Goal: Task Accomplishment & Management: Complete application form

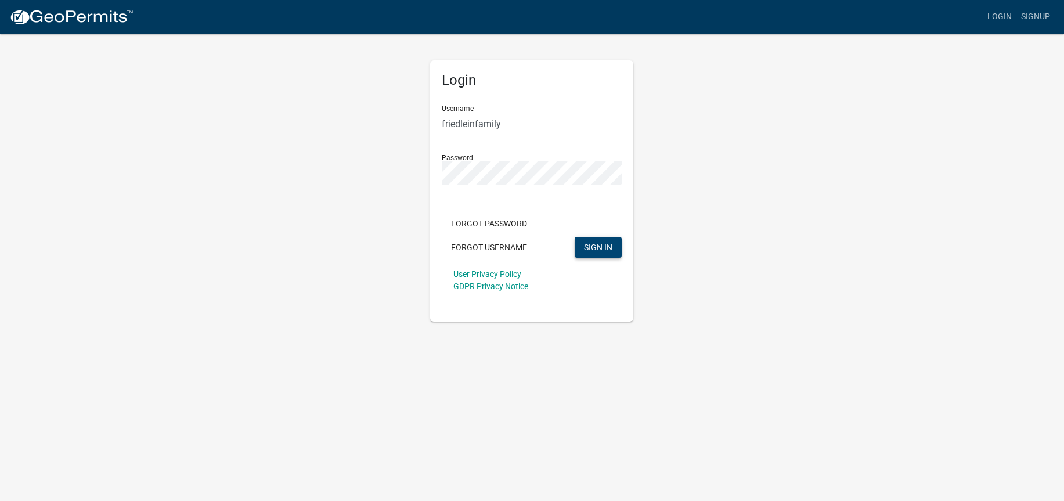
click at [596, 244] on span "SIGN IN" at bounding box center [598, 246] width 28 height 9
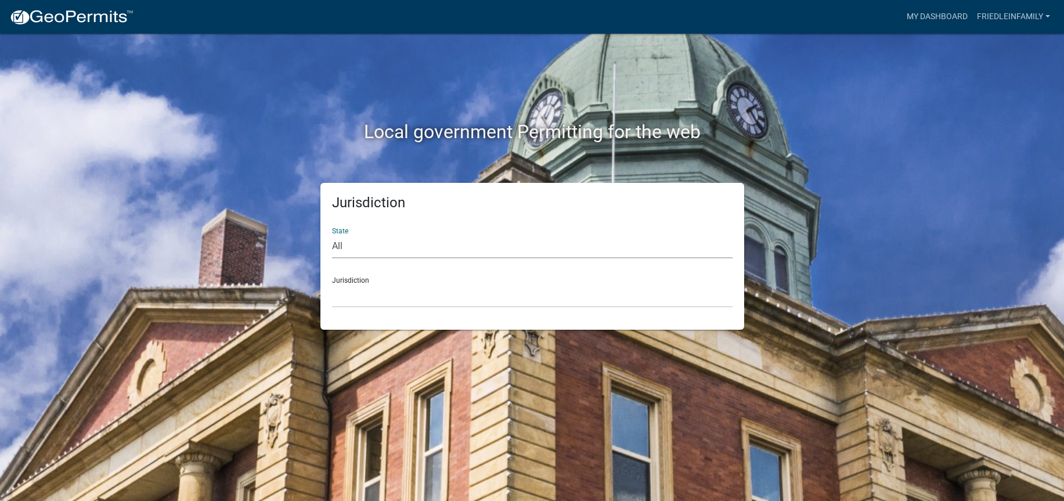
select select "[US_STATE]"
click option "[US_STATE]" at bounding box center [0, 0] width 0 height 0
click at [332, 284] on select "[GEOGRAPHIC_DATA], [US_STATE] [GEOGRAPHIC_DATA], [US_STATE] [GEOGRAPHIC_DATA], …" at bounding box center [532, 296] width 401 height 24
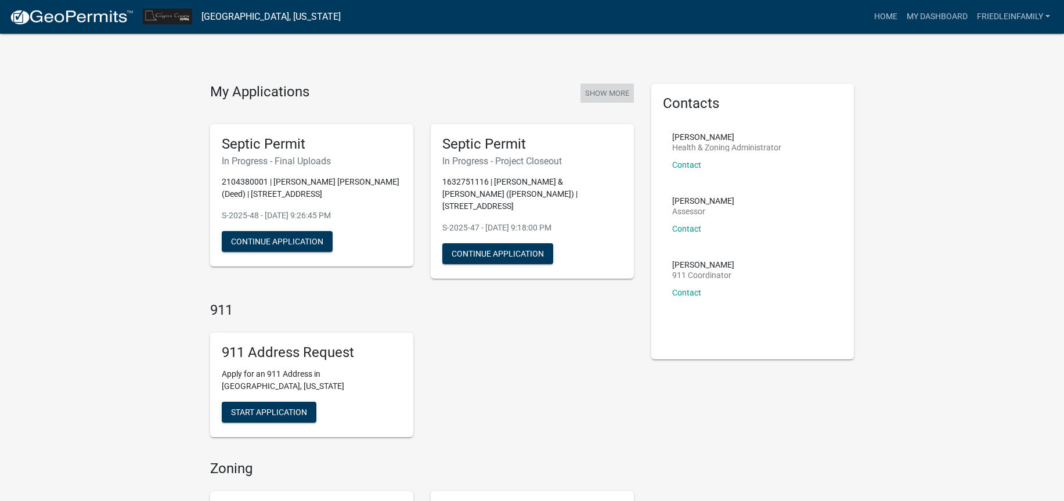
click at [597, 92] on button "Show More" at bounding box center [607, 93] width 53 height 19
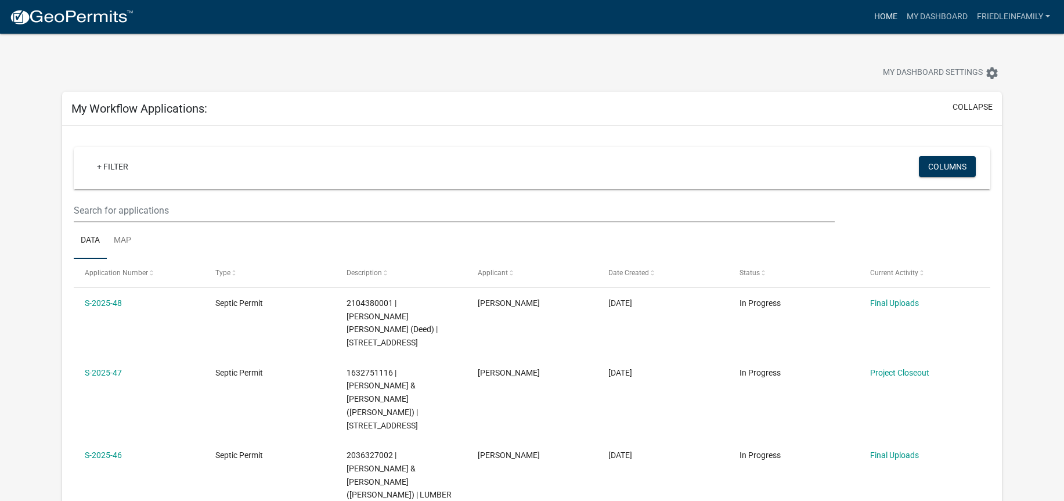
click at [890, 14] on link "Home" at bounding box center [886, 17] width 33 height 22
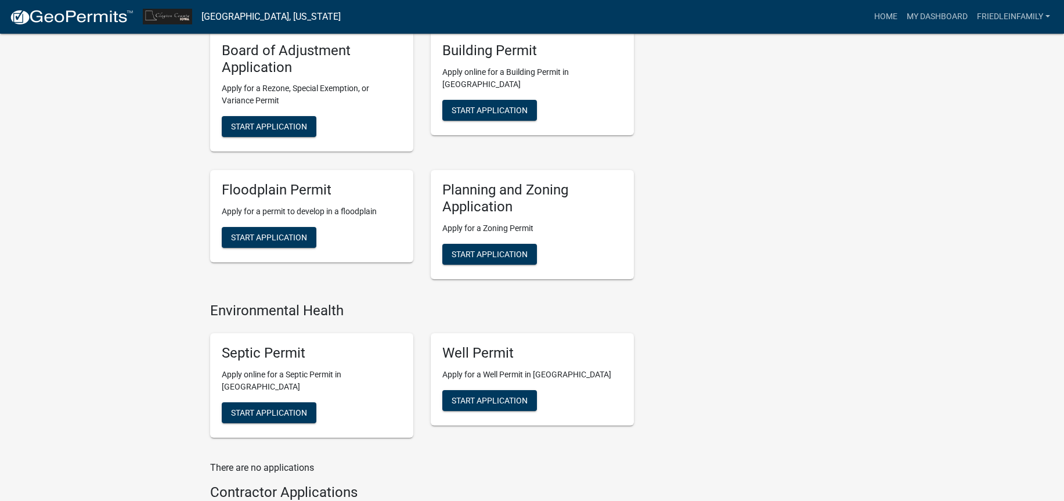
scroll to position [469, 0]
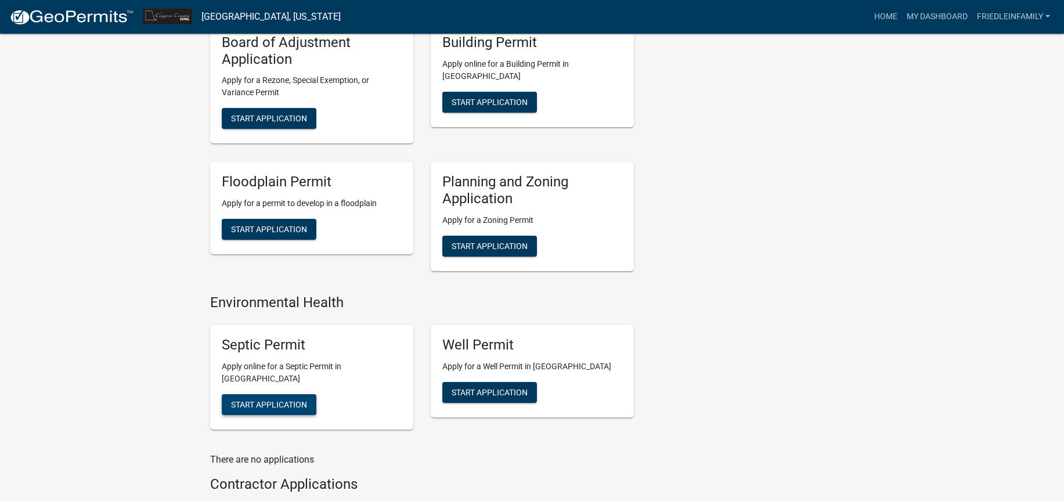
click at [280, 399] on span "Start Application" at bounding box center [269, 403] width 76 height 9
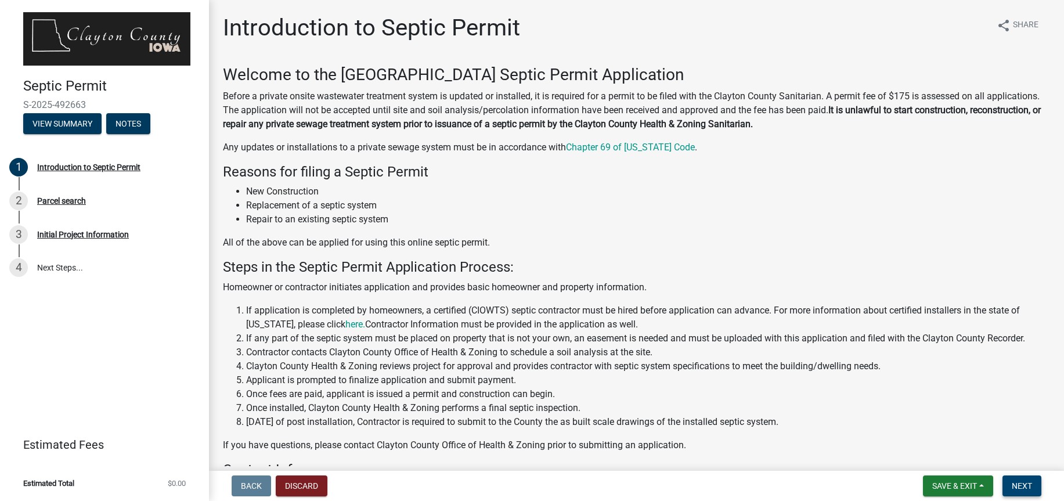
click at [1023, 486] on span "Next" at bounding box center [1022, 485] width 20 height 9
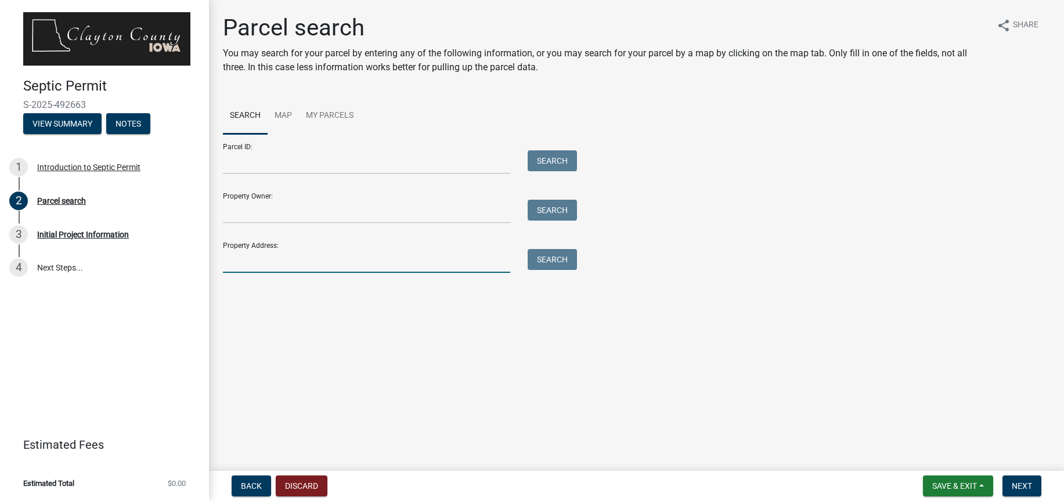
click at [324, 265] on input "Property Address:" at bounding box center [366, 261] width 287 height 24
click at [240, 262] on input "[STREET_ADDRESS]" at bounding box center [366, 261] width 287 height 24
type input "[STREET_ADDRESS]"
click at [561, 254] on button "Search" at bounding box center [552, 259] width 49 height 21
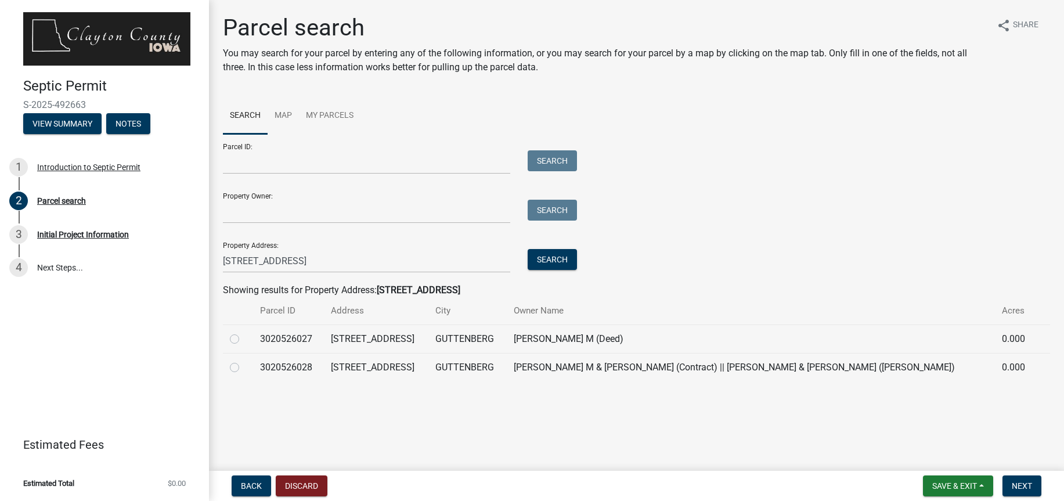
click at [244, 332] on label at bounding box center [244, 332] width 0 height 0
click at [244, 339] on input "radio" at bounding box center [248, 336] width 8 height 8
radio input "true"
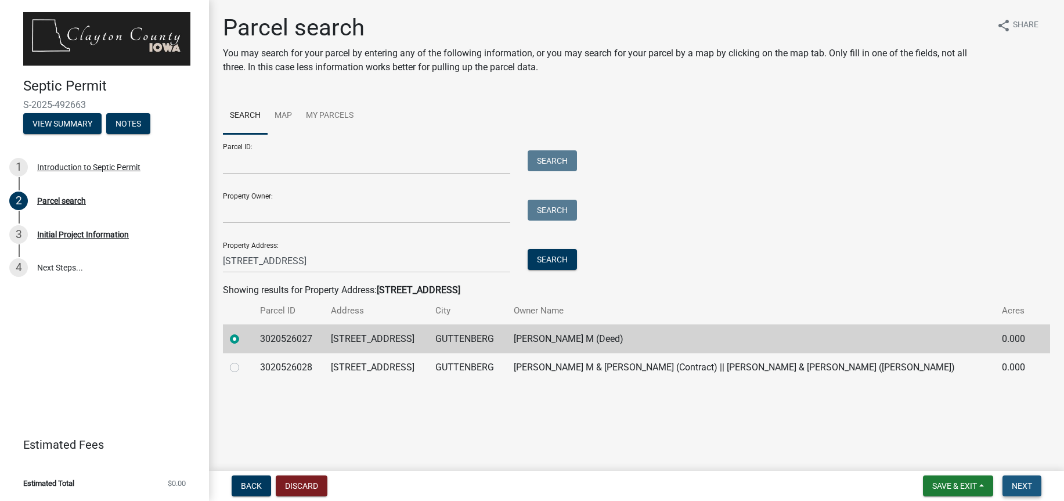
click at [1021, 481] on span "Next" at bounding box center [1022, 485] width 20 height 9
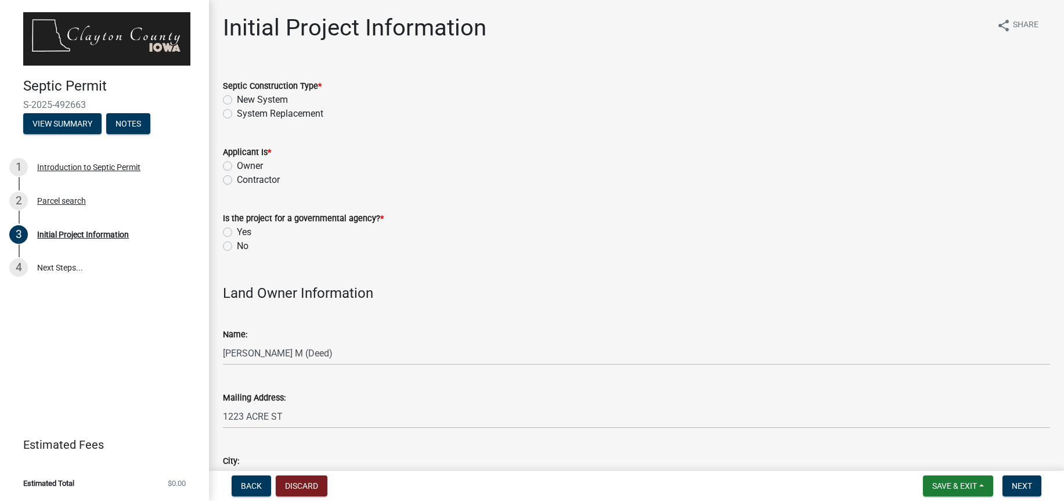
click at [237, 100] on label "New System" at bounding box center [262, 100] width 51 height 14
click at [237, 100] on input "New System" at bounding box center [241, 97] width 8 height 8
radio input "true"
click at [237, 181] on label "Contractor" at bounding box center [258, 180] width 43 height 14
click at [237, 181] on input "Contractor" at bounding box center [241, 177] width 8 height 8
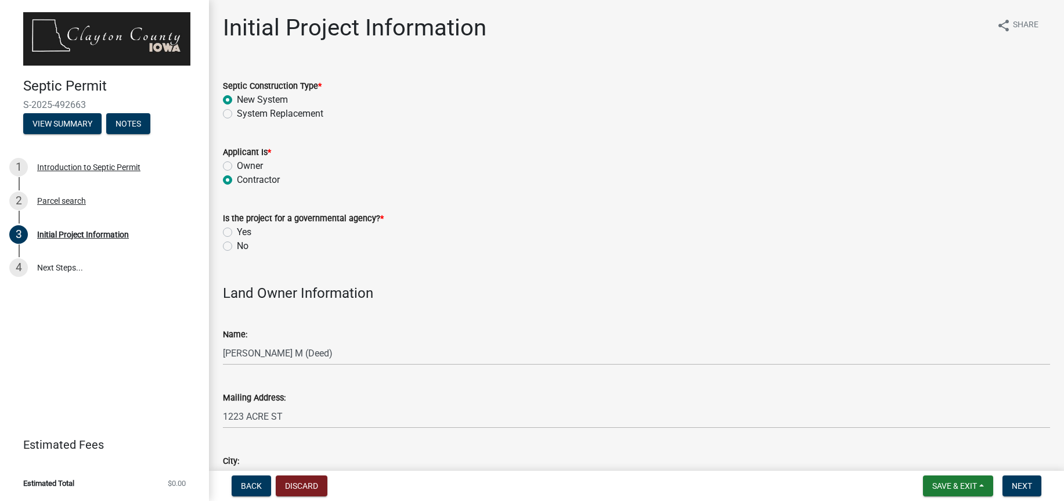
radio input "true"
click at [237, 244] on label "No" at bounding box center [243, 246] width 12 height 14
click at [237, 244] on input "No" at bounding box center [241, 243] width 8 height 8
radio input "true"
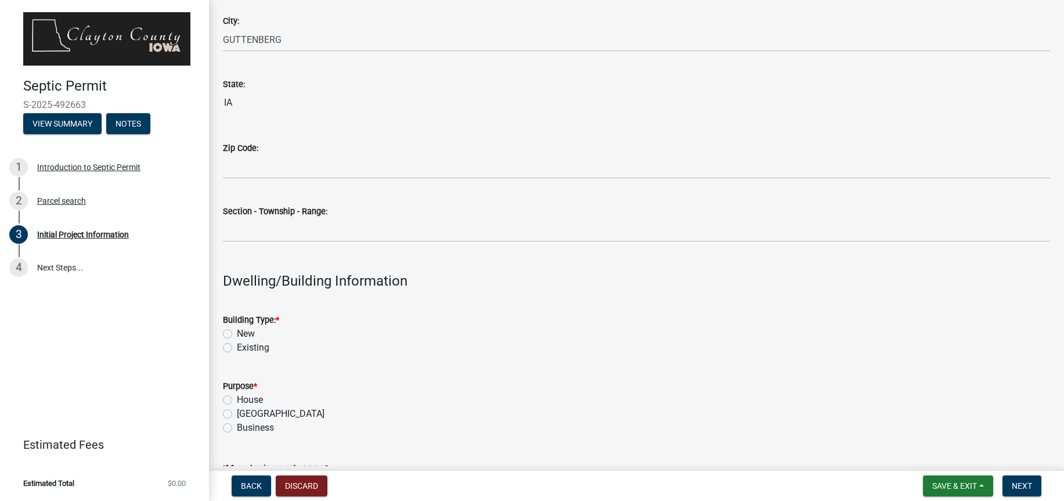
scroll to position [1026, 0]
click at [237, 344] on label "Existing" at bounding box center [253, 346] width 33 height 14
click at [237, 344] on input "Existing" at bounding box center [241, 343] width 8 height 8
radio input "true"
click at [237, 409] on label "[GEOGRAPHIC_DATA]" at bounding box center [281, 412] width 88 height 14
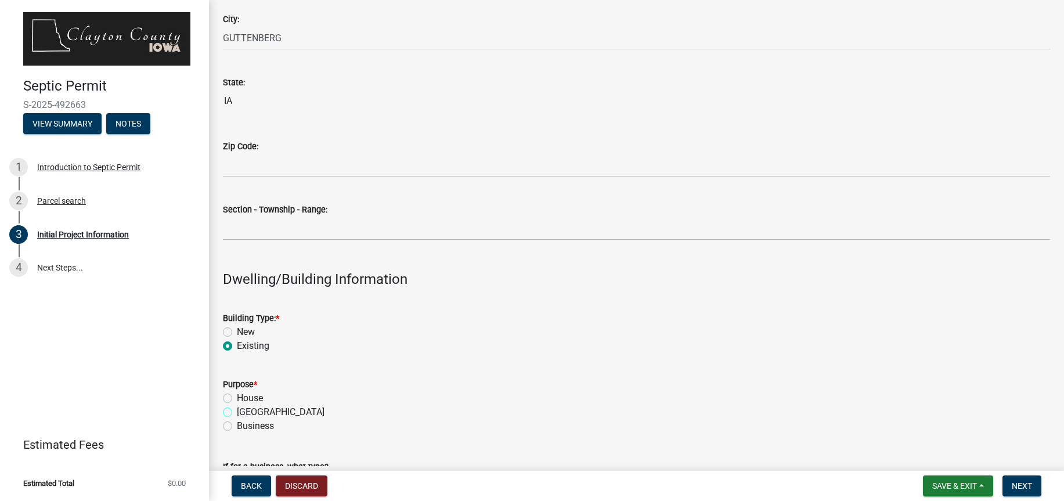
click at [237, 409] on input "[GEOGRAPHIC_DATA]" at bounding box center [241, 409] width 8 height 8
radio input "true"
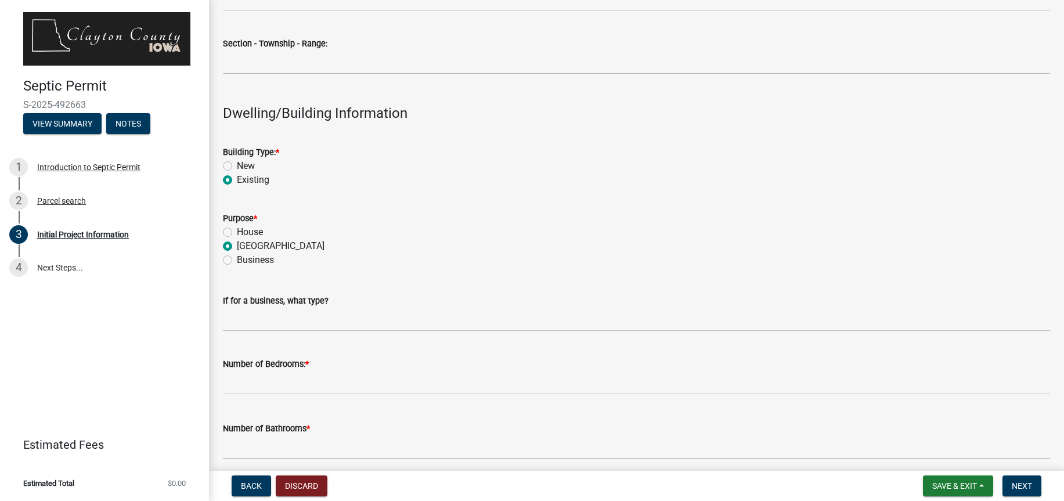
scroll to position [1195, 0]
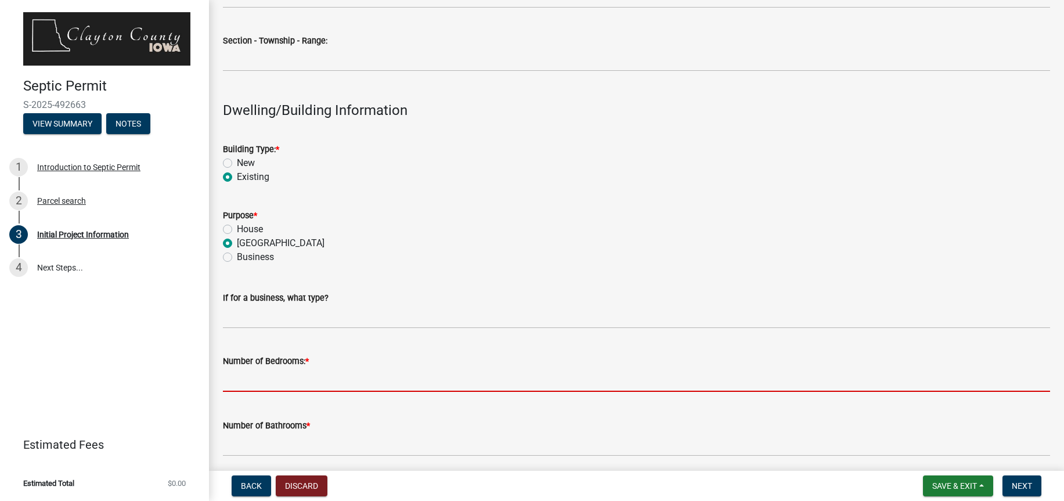
click at [250, 385] on input "text" at bounding box center [636, 380] width 827 height 24
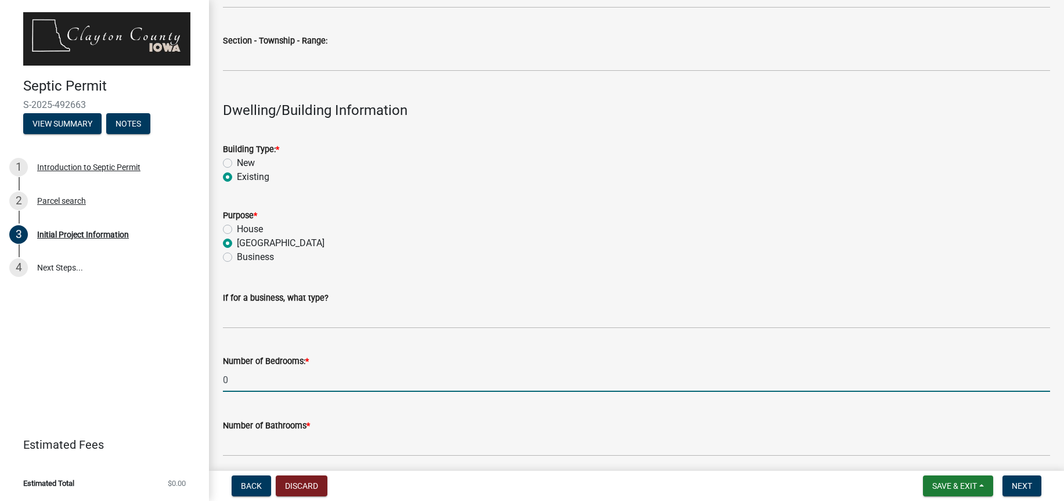
scroll to position [1198, 0]
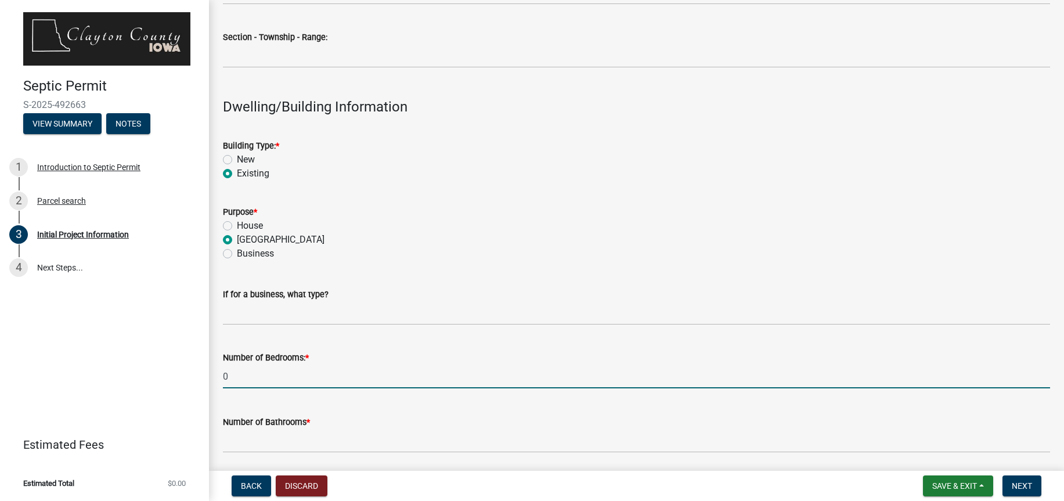
type input "0"
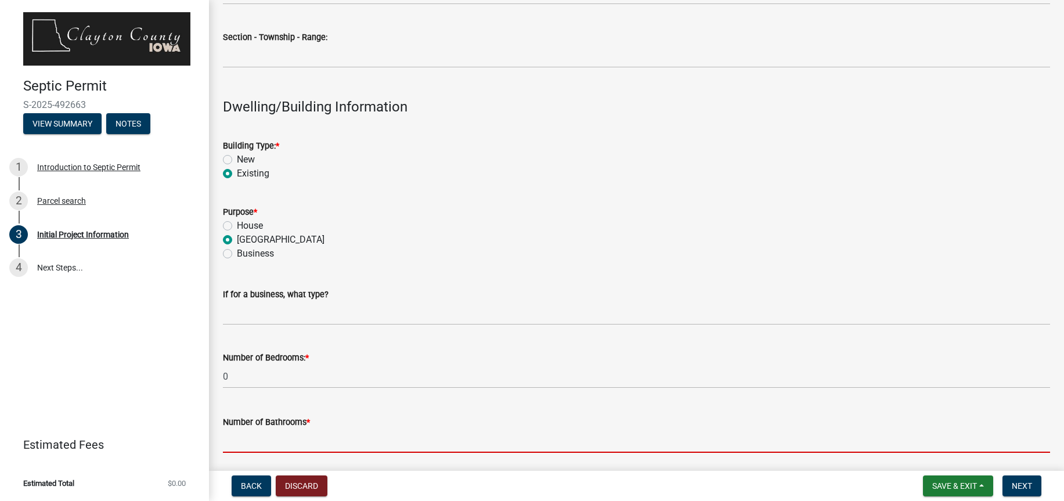
click at [240, 447] on input "Number of Bathrooms *" at bounding box center [636, 441] width 827 height 24
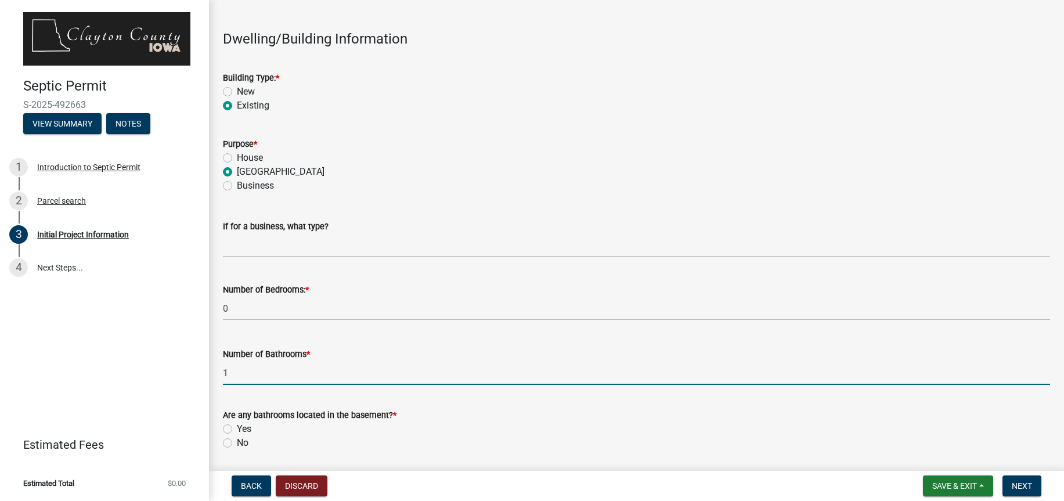
scroll to position [1270, 0]
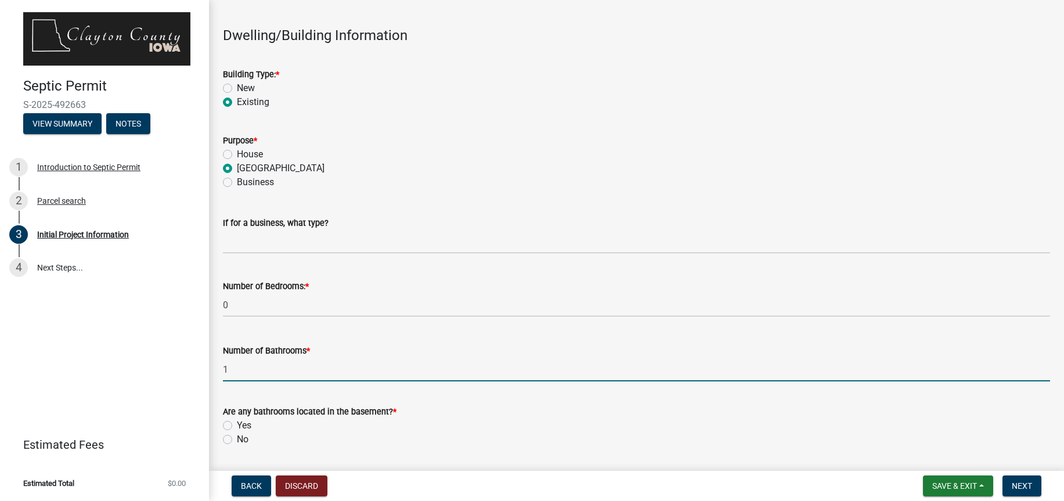
type input "1"
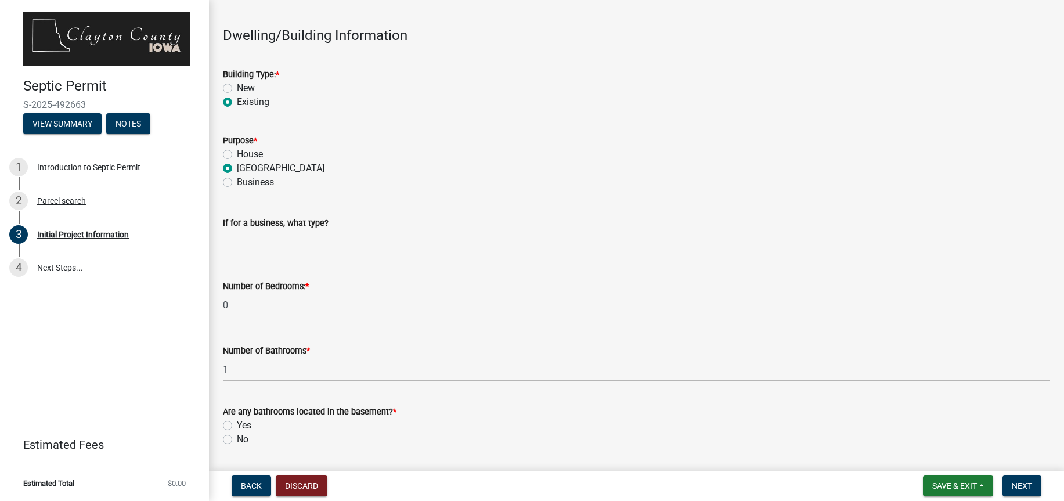
click at [237, 439] on label "No" at bounding box center [243, 440] width 12 height 14
click at [237, 439] on input "No" at bounding box center [241, 437] width 8 height 8
radio input "true"
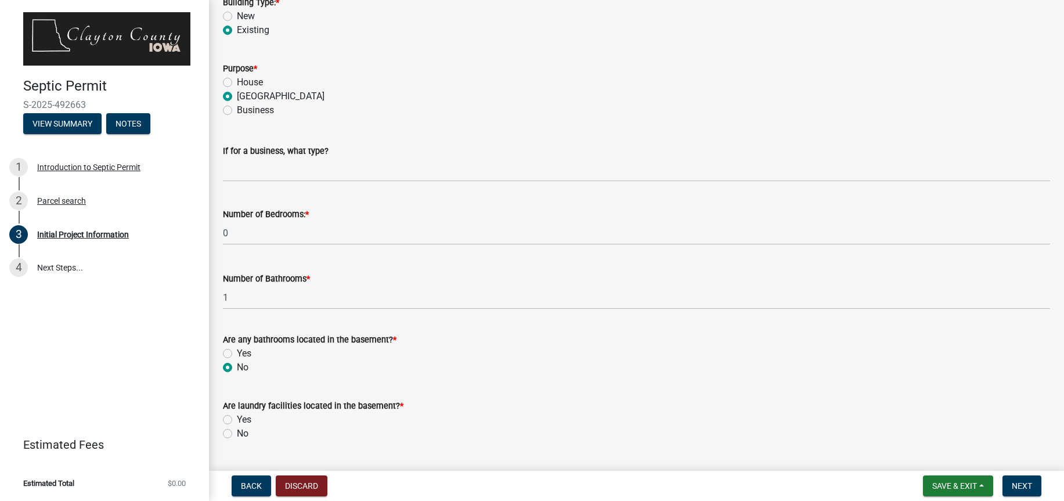
scroll to position [1342, 0]
click at [237, 435] on label "No" at bounding box center [243, 433] width 12 height 14
click at [237, 434] on input "No" at bounding box center [241, 430] width 8 height 8
radio input "true"
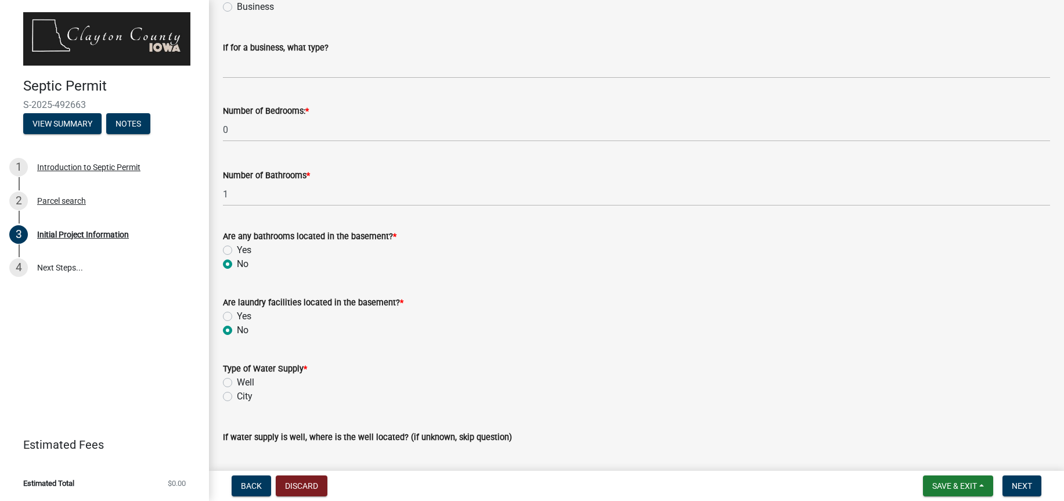
scroll to position [1446, 0]
click at [237, 383] on label "Well" at bounding box center [245, 382] width 17 height 14
click at [237, 383] on input "Well" at bounding box center [241, 379] width 8 height 8
radio input "true"
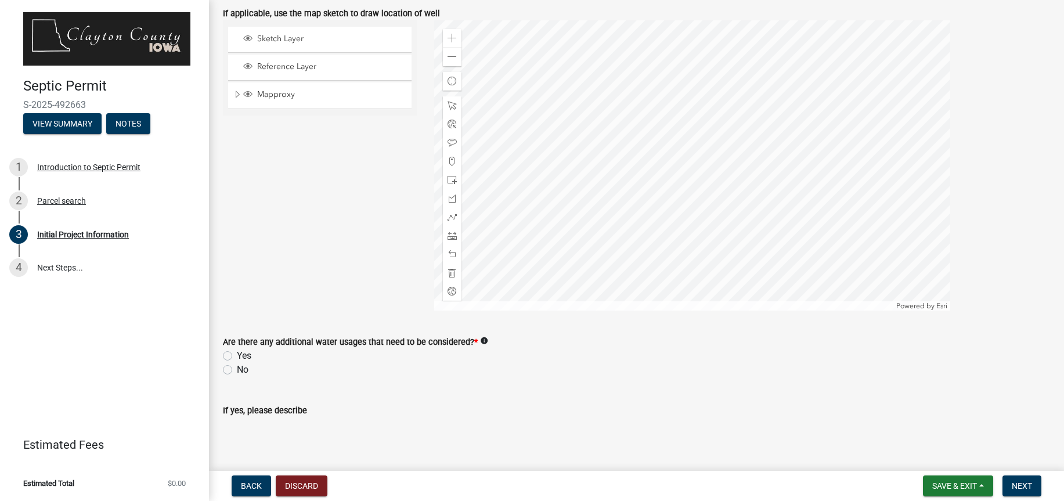
scroll to position [1962, 0]
click at [237, 369] on label "No" at bounding box center [243, 369] width 12 height 14
click at [237, 369] on input "No" at bounding box center [241, 366] width 8 height 8
radio input "true"
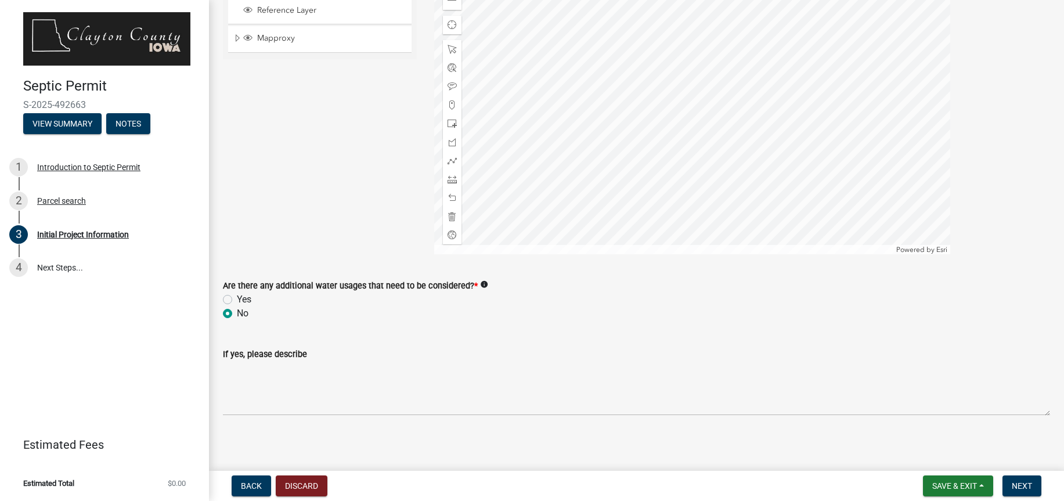
scroll to position [2021, 0]
click at [1017, 485] on span "Next" at bounding box center [1022, 485] width 20 height 9
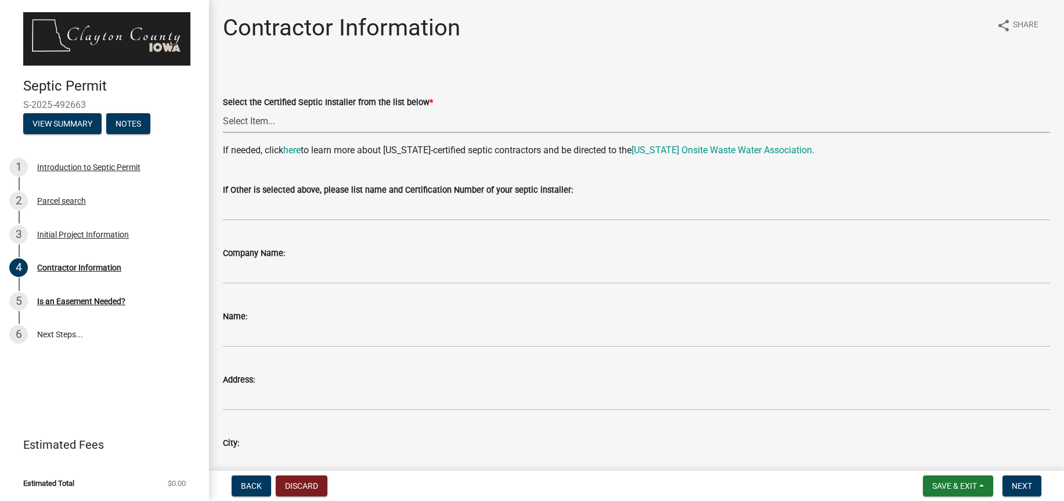
click at [223, 109] on select "Select Item... [PERSON_NAME] |CIOWTS ID#509990 M. B. Construction | [PERSON_NAM…" at bounding box center [636, 121] width 827 height 24
click option "[PERSON_NAME] Excavating | [PERSON_NAME] | CIOWTS ID# 503845" at bounding box center [0, 0] width 0 height 0
select select "9b8ac4f6-ad9f-42eb-ac39-3980325d5516"
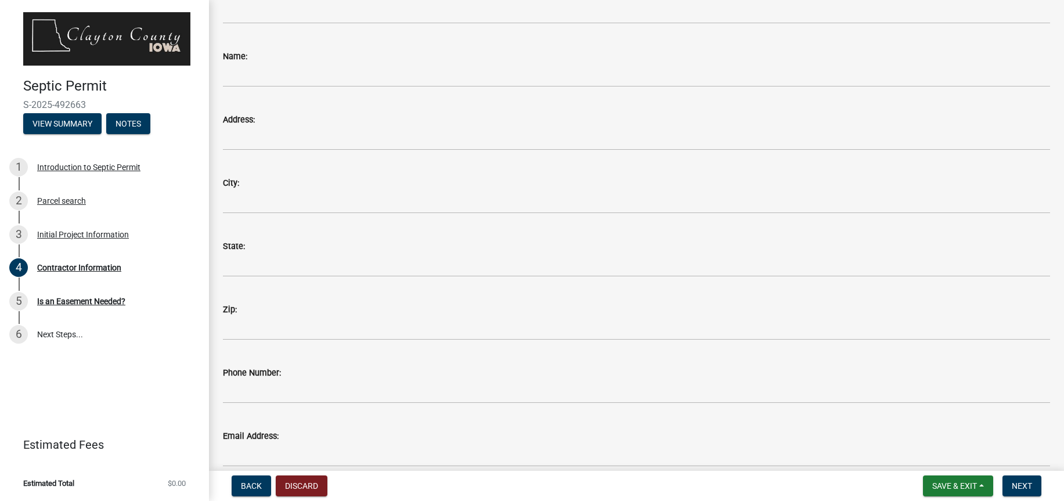
scroll to position [315, 0]
click at [1030, 479] on button "Next" at bounding box center [1022, 486] width 39 height 21
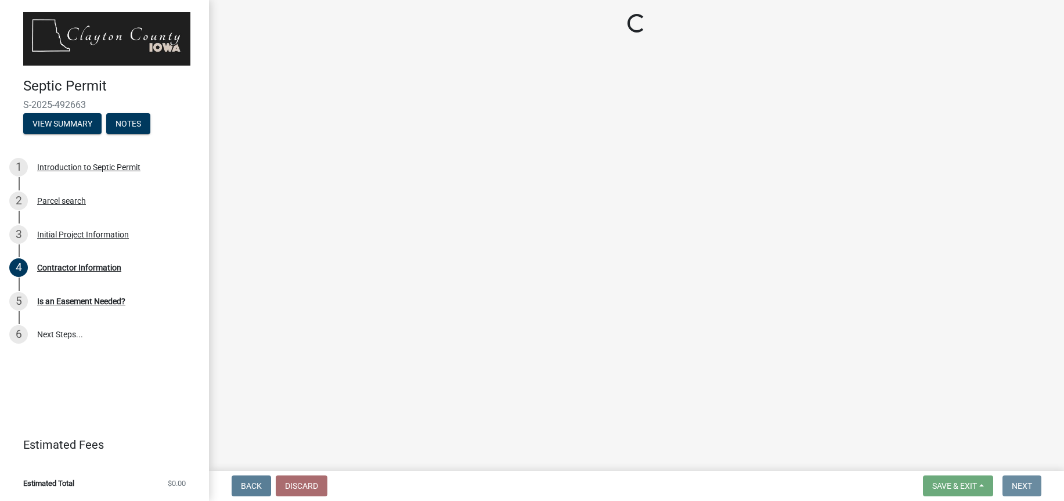
scroll to position [0, 0]
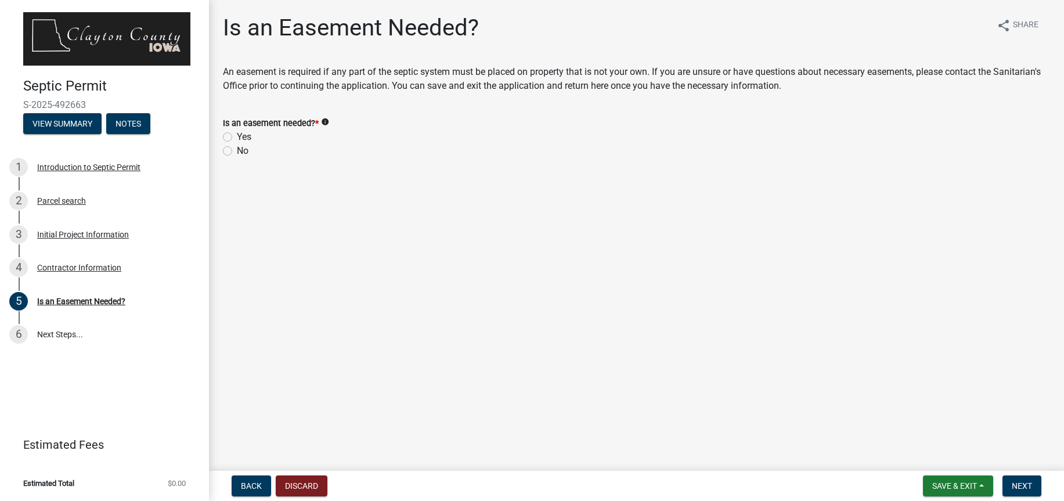
click at [237, 150] on label "No" at bounding box center [243, 151] width 12 height 14
click at [237, 150] on input "No" at bounding box center [241, 148] width 8 height 8
radio input "true"
click at [1023, 480] on button "Next" at bounding box center [1022, 486] width 39 height 21
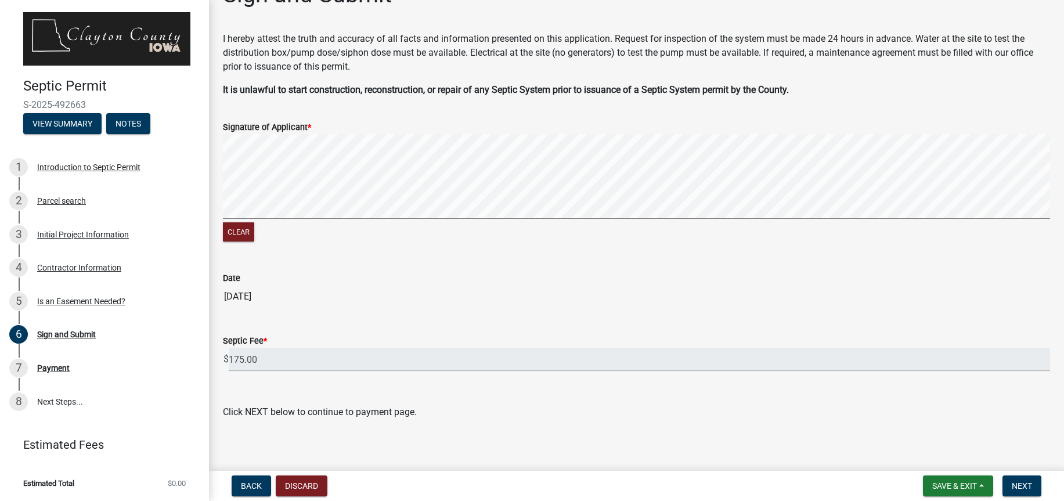
scroll to position [41, 0]
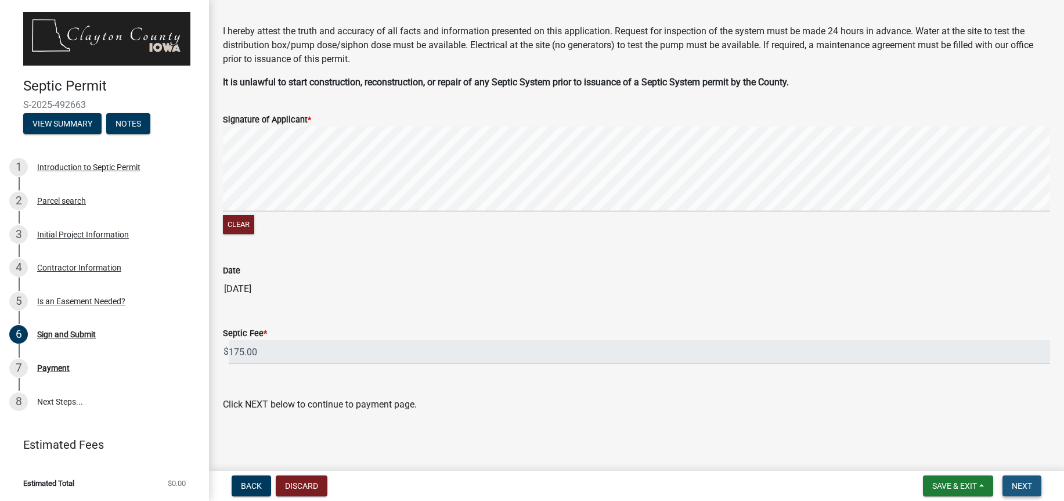
click at [1020, 482] on span "Next" at bounding box center [1022, 485] width 20 height 9
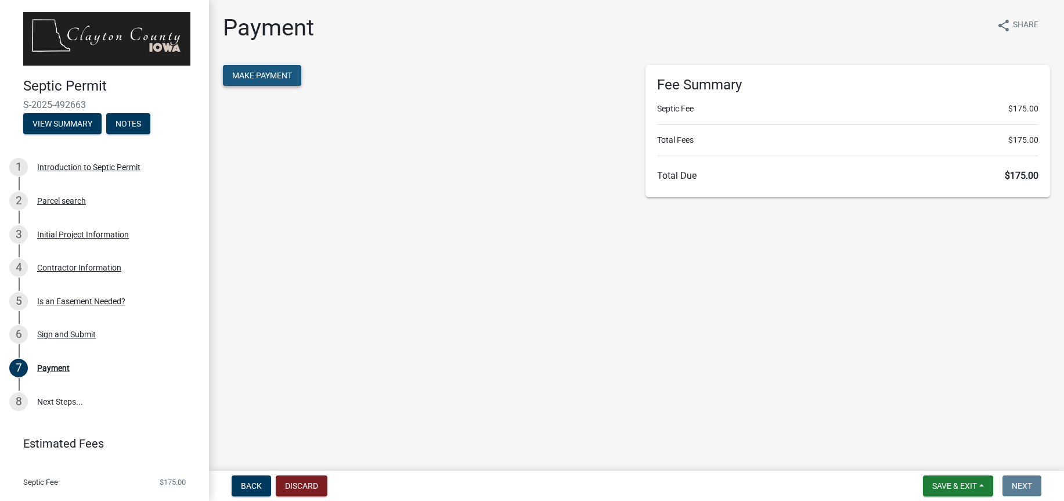
click at [256, 76] on span "Make Payment" at bounding box center [262, 75] width 60 height 9
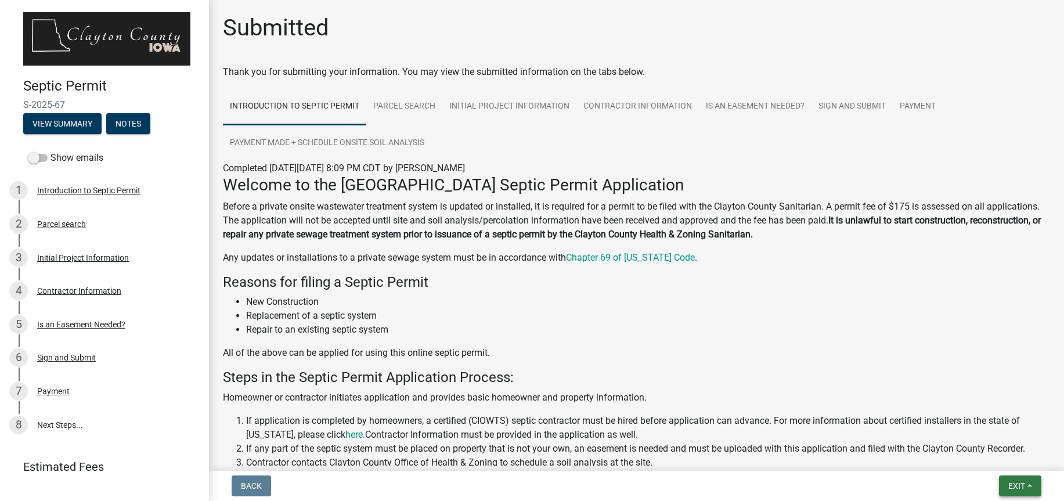
click at [1011, 482] on span "Exit" at bounding box center [1017, 485] width 17 height 9
click at [998, 455] on button "Save & Exit" at bounding box center [995, 456] width 93 height 28
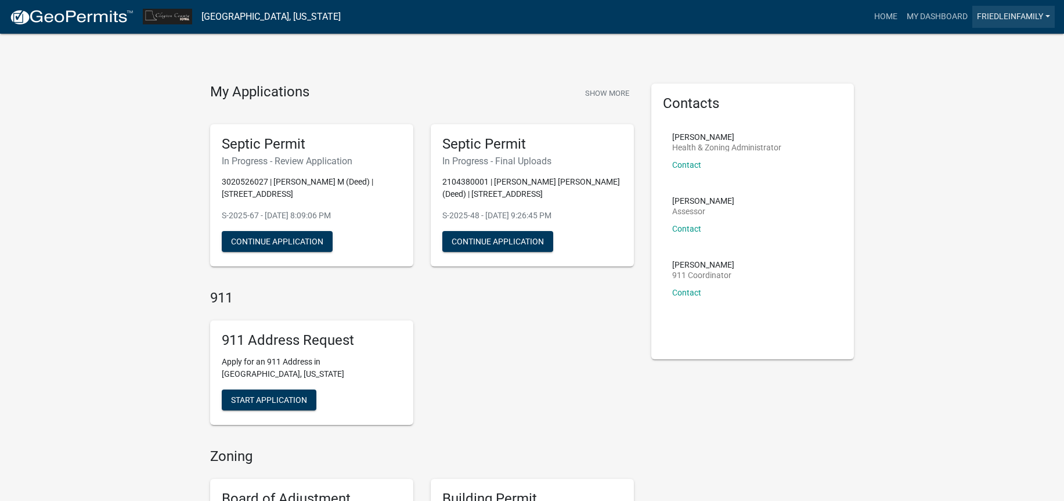
click at [1025, 15] on link "friedleinfamily" at bounding box center [1014, 17] width 82 height 22
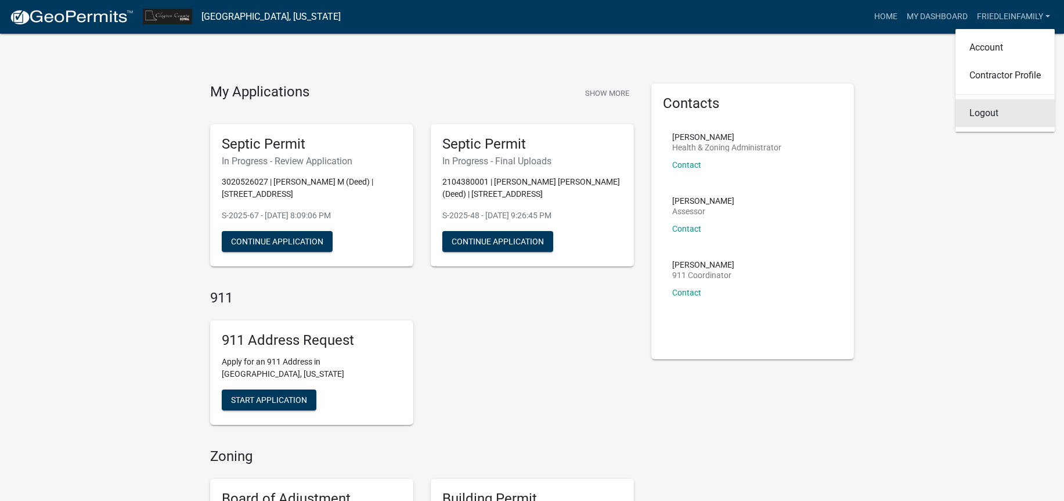
drag, startPoint x: 975, startPoint y: 114, endPoint x: 967, endPoint y: 114, distance: 8.1
click at [975, 114] on link "Logout" at bounding box center [1005, 113] width 99 height 28
